Goal: Information Seeking & Learning: Understand process/instructions

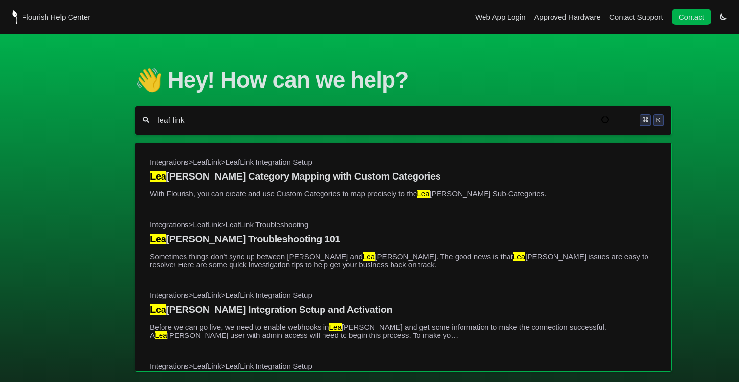
type input "leaf link"
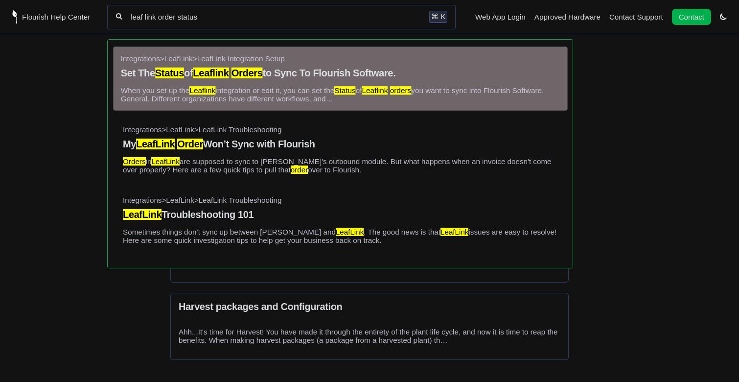
type input "leaf link order status"
click at [414, 65] on link "Integrations > LeafLink > LeafLink Integration Setup Set The Status of Leaflink…" at bounding box center [339, 78] width 439 height 49
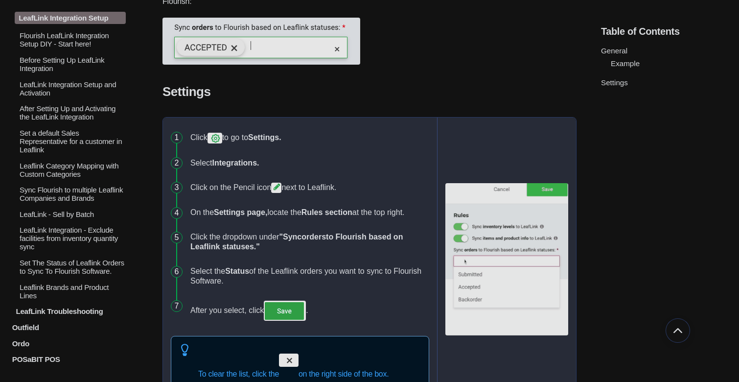
scroll to position [334, 0]
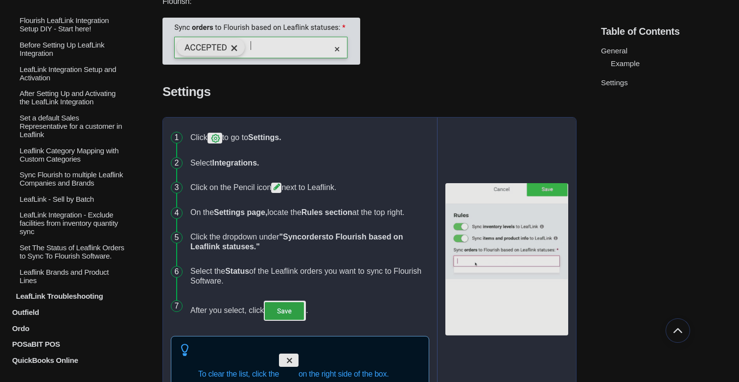
click at [33, 82] on p "LeafLink Integration Setup and Activation" at bounding box center [72, 73] width 107 height 17
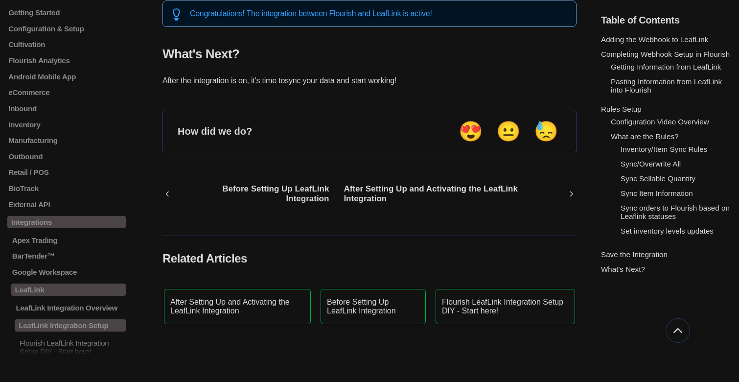
scroll to position [4663, 0]
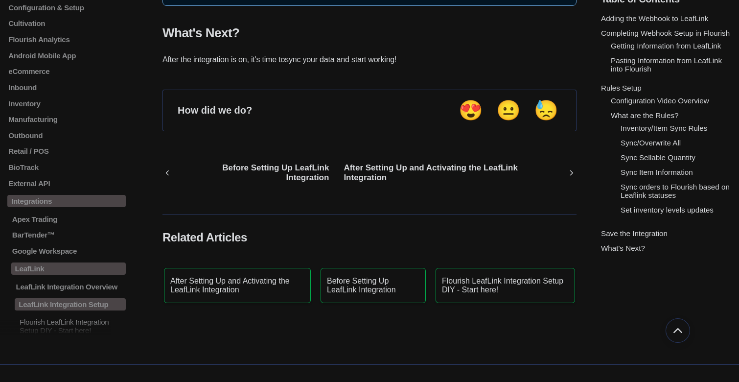
click at [622, 40] on li "Getting Information from LeafLink" at bounding box center [671, 46] width 121 height 12
click at [622, 42] on link "Getting Information from LeafLink" at bounding box center [666, 46] width 110 height 8
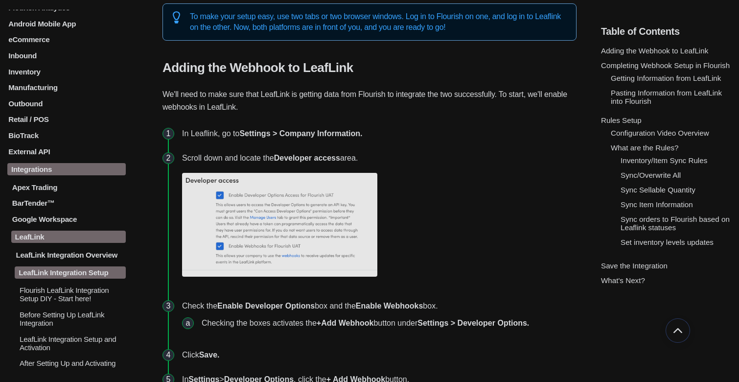
scroll to position [84, 0]
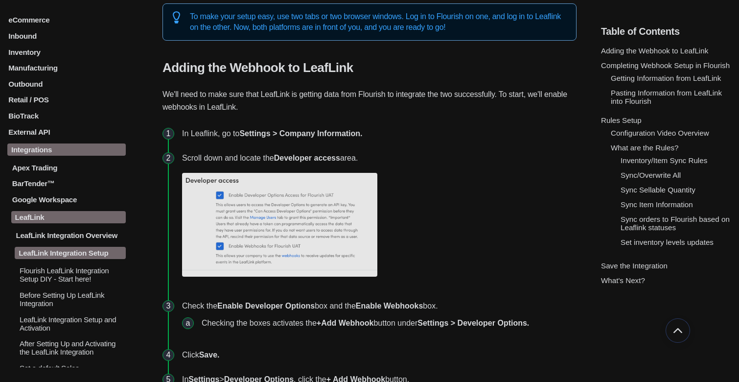
click at [56, 239] on p "LeafLink Integration Overview" at bounding box center [70, 235] width 111 height 8
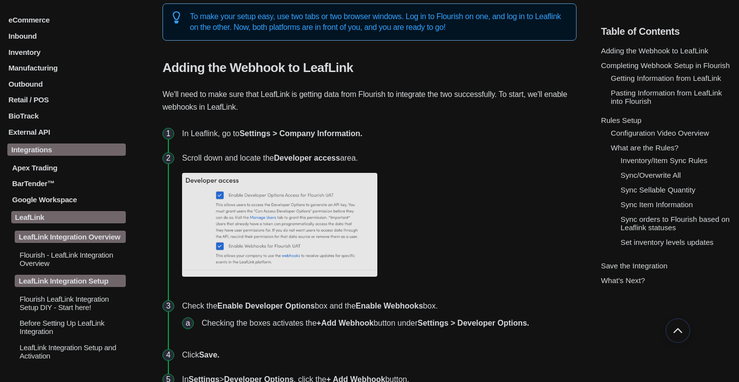
click at [59, 260] on p "Flourish - LeafLink Integration Overview" at bounding box center [72, 259] width 107 height 17
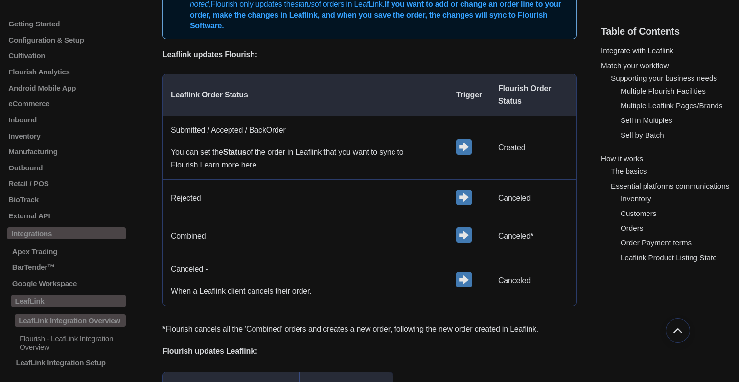
scroll to position [1739, 0]
